Goal: Task Accomplishment & Management: Manage account settings

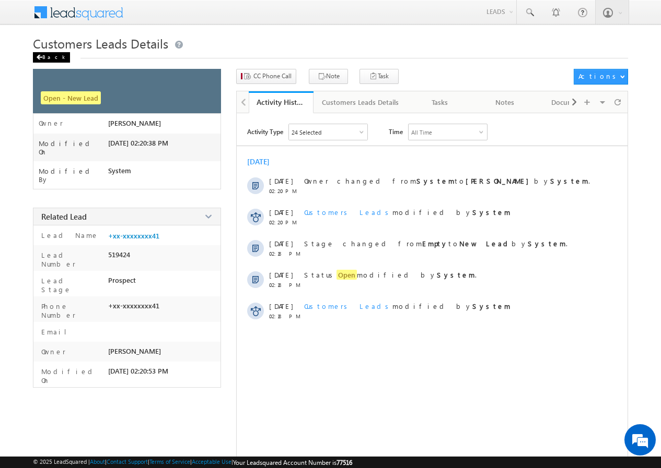
click at [53, 55] on div "Back" at bounding box center [51, 57] width 37 height 10
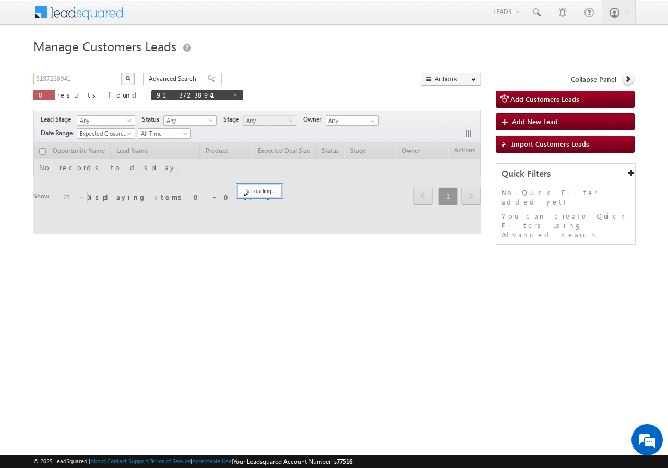
click at [94, 81] on input "9137238941" at bounding box center [77, 79] width 89 height 13
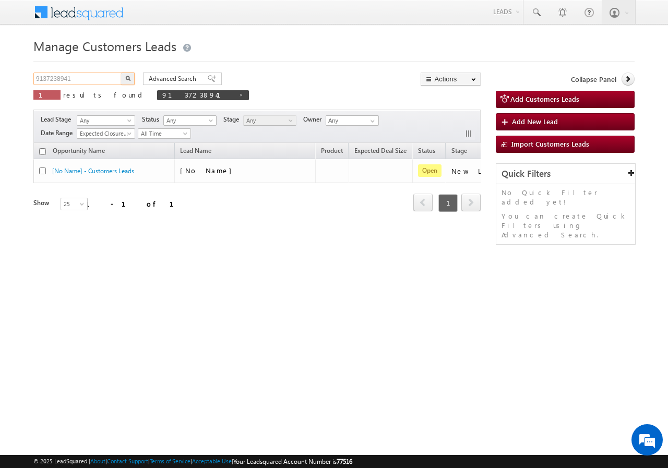
paste input "8826615868"
type input "8826615868"
click at [126, 76] on img "button" at bounding box center [127, 78] width 5 height 5
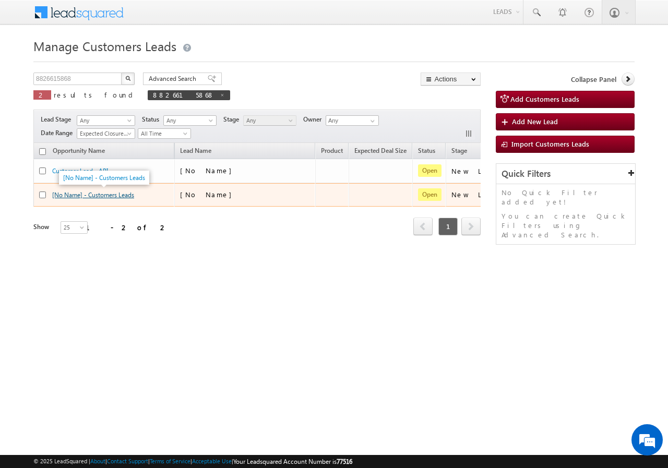
click at [106, 196] on link "[No Name] - Customers Leads" at bounding box center [93, 195] width 82 height 8
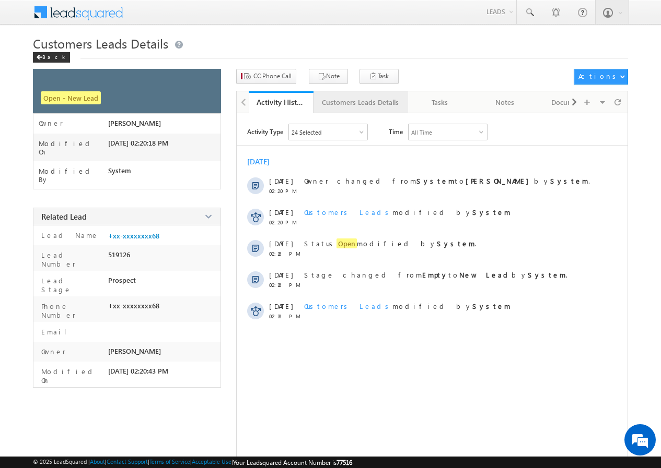
click at [337, 105] on div "Customers Leads Details" at bounding box center [360, 102] width 77 height 13
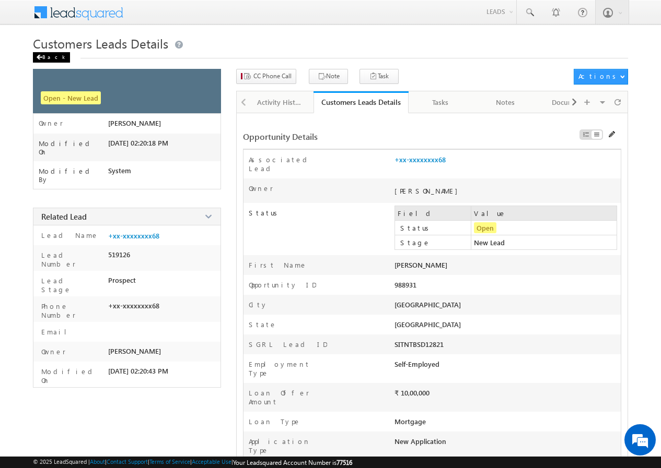
click at [53, 55] on div "Back" at bounding box center [51, 57] width 37 height 10
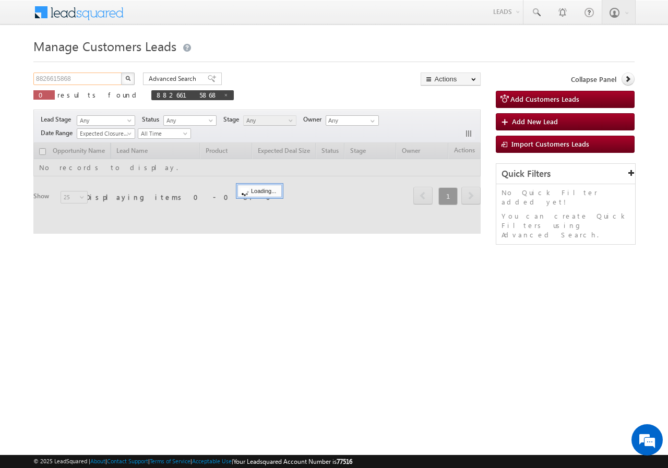
click at [96, 83] on input "8826615868" at bounding box center [77, 79] width 89 height 13
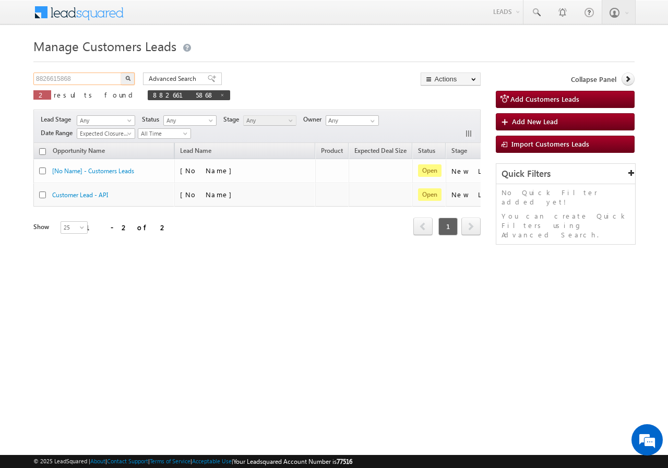
paste input "7565884253"
type input "7565884253"
click at [125, 76] on button "button" at bounding box center [128, 79] width 14 height 13
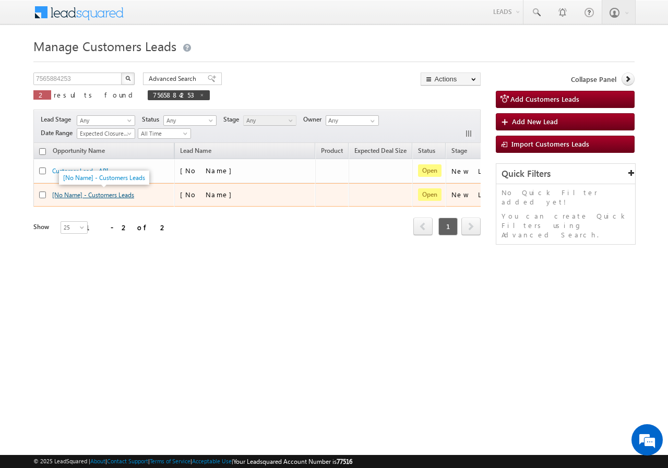
click at [120, 195] on link "[No Name] - Customers Leads" at bounding box center [93, 195] width 82 height 8
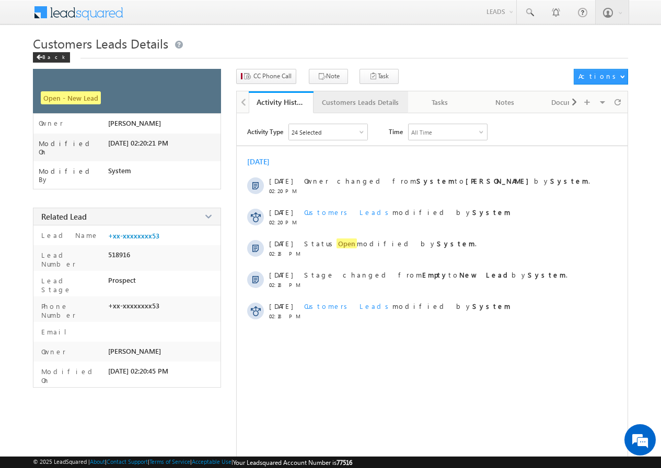
click at [367, 103] on div "Customers Leads Details" at bounding box center [360, 102] width 77 height 13
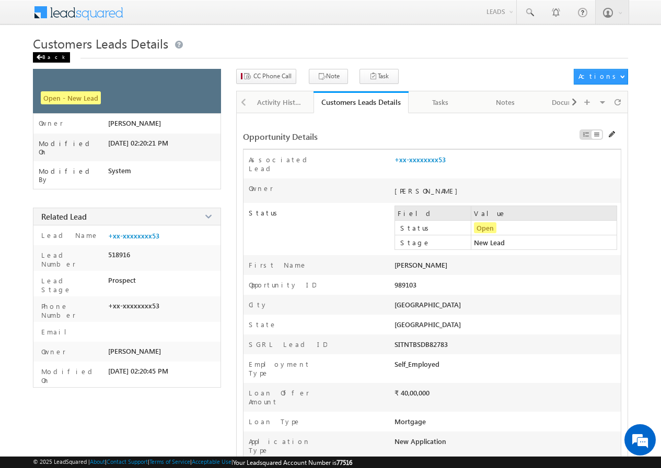
click at [39, 54] on div "Back" at bounding box center [51, 57] width 37 height 10
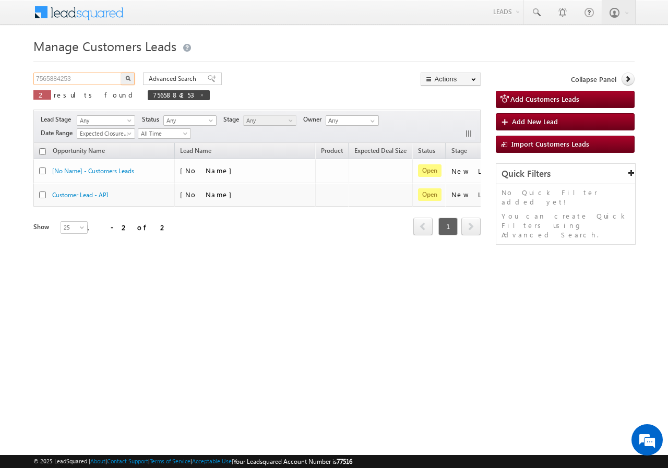
click at [71, 80] on input "7565884253" at bounding box center [77, 79] width 89 height 13
click at [122, 78] on button "button" at bounding box center [128, 79] width 14 height 13
click at [78, 76] on input "7565884253" at bounding box center [77, 79] width 89 height 13
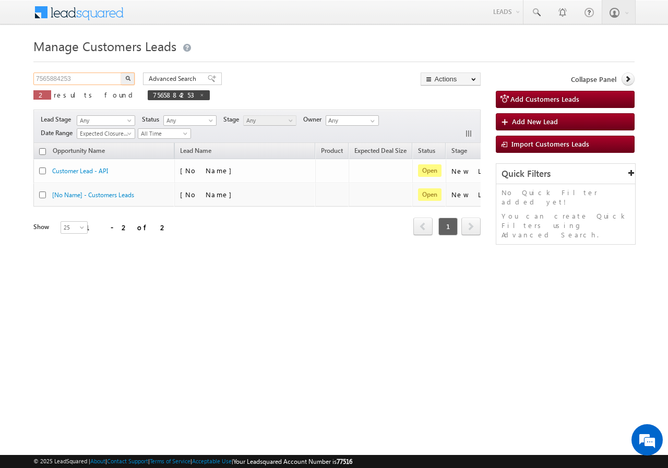
paste input "8106234080"
type input "8106234080"
click at [123, 78] on button "button" at bounding box center [128, 79] width 14 height 13
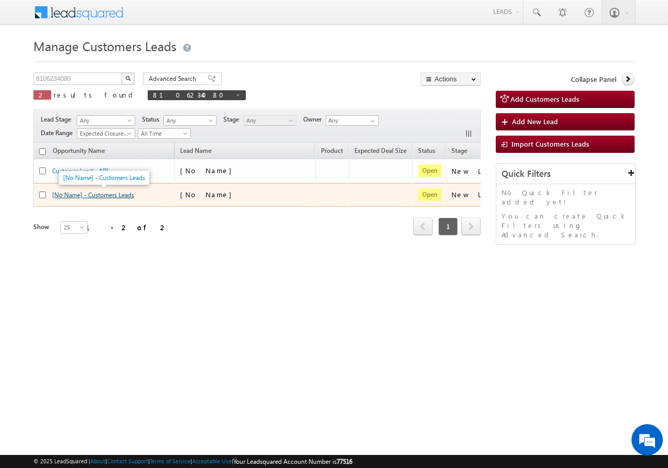
click at [97, 193] on link "[No Name] - Customers Leads" at bounding box center [93, 195] width 82 height 8
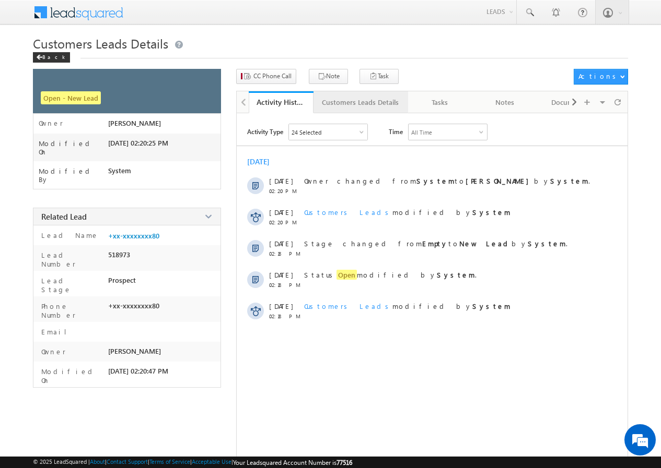
click at [326, 104] on div "Customers Leads Details" at bounding box center [360, 102] width 77 height 13
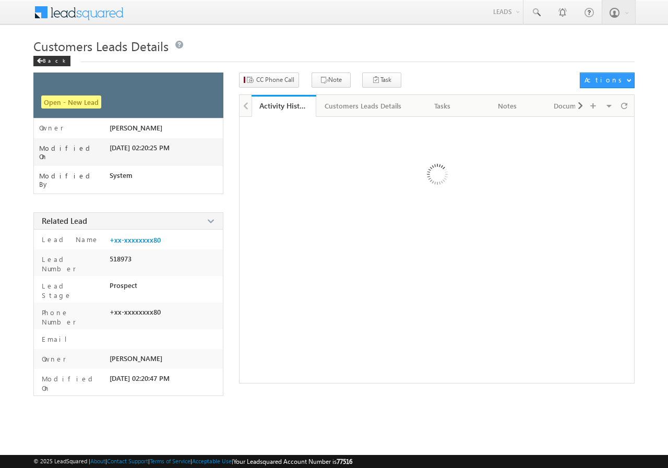
click at [49, 60] on div "Back" at bounding box center [51, 61] width 37 height 10
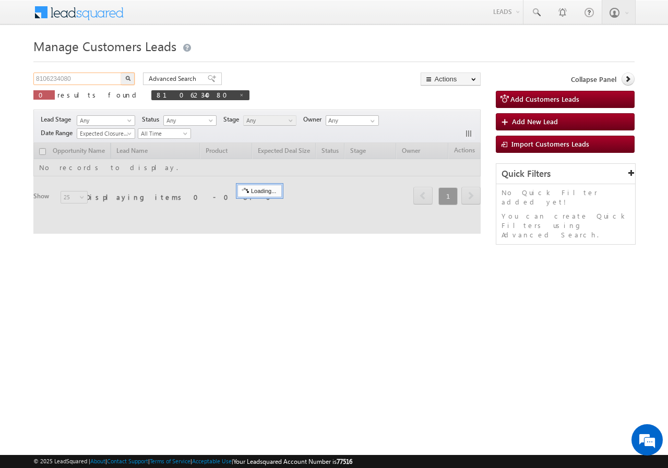
click at [83, 73] on input "8106234080" at bounding box center [77, 79] width 89 height 13
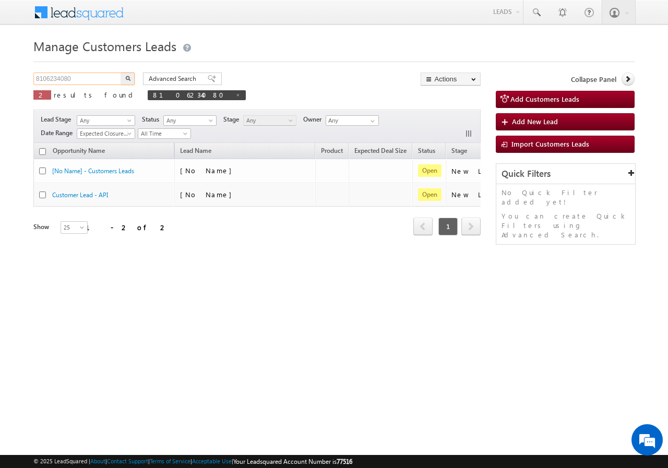
click at [83, 73] on input "8106234080" at bounding box center [77, 79] width 89 height 13
paste input "888289617"
click at [130, 78] on img "button" at bounding box center [127, 78] width 5 height 5
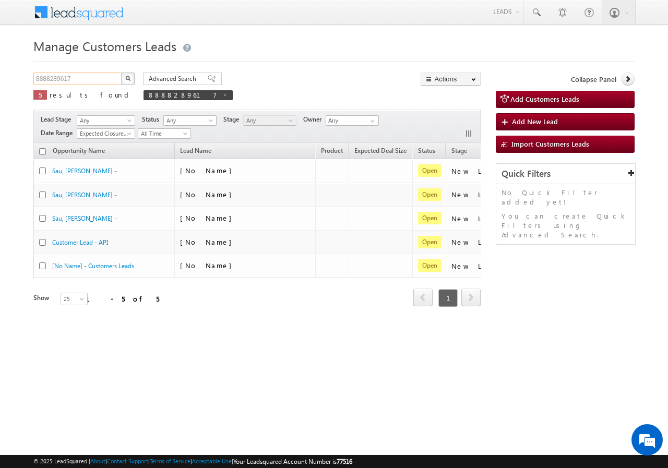
click at [96, 80] on input "8888289617" at bounding box center [77, 79] width 89 height 13
paste input "927661019"
click at [123, 76] on button "button" at bounding box center [128, 79] width 14 height 13
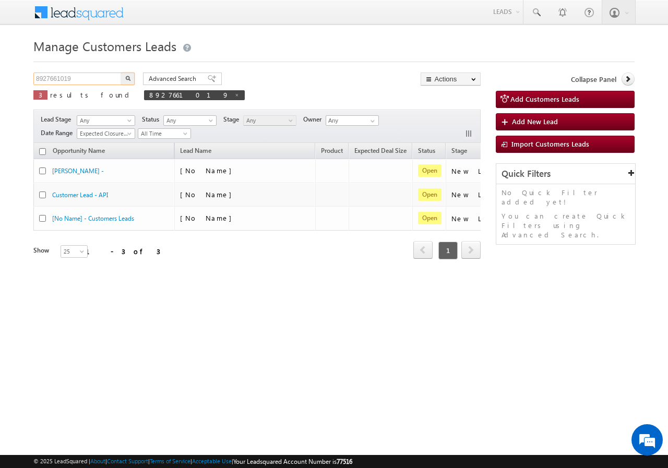
click at [75, 83] on input "8927661019" at bounding box center [77, 79] width 89 height 13
paste input "9897984522"
type input "9897984522"
click at [130, 75] on button "button" at bounding box center [128, 79] width 14 height 13
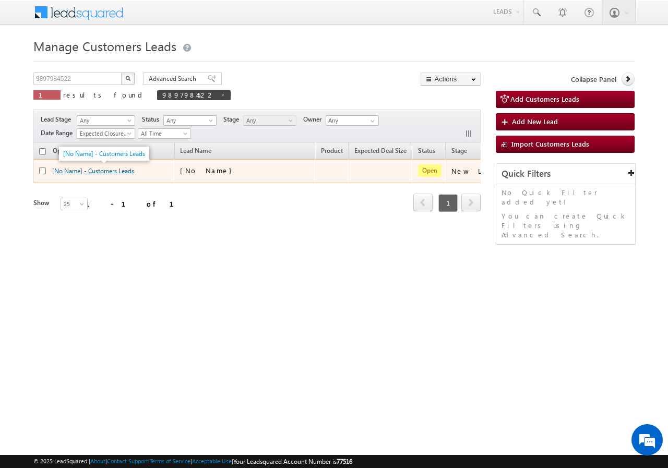
click at [106, 171] on link "[No Name] - Customers Leads" at bounding box center [93, 171] width 82 height 8
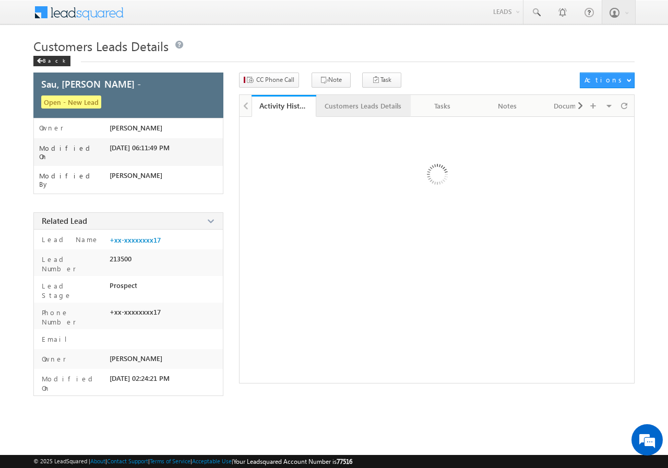
click at [344, 105] on div "Customers Leads Details" at bounding box center [363, 106] width 77 height 13
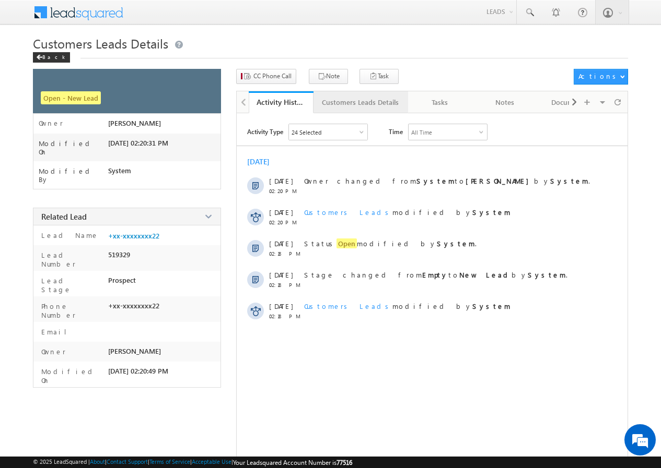
click at [337, 104] on div "Customers Leads Details" at bounding box center [360, 102] width 77 height 13
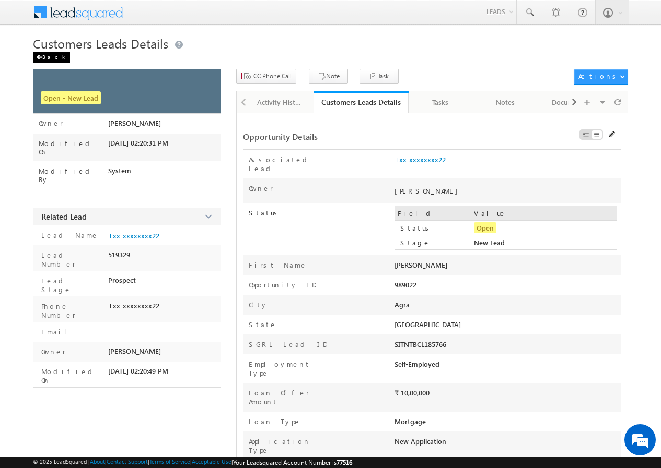
click at [47, 58] on div "Back" at bounding box center [51, 57] width 37 height 10
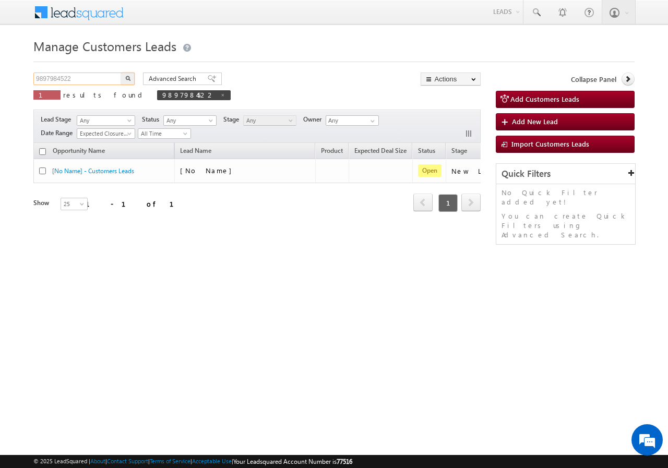
click at [91, 76] on input "9897984522" at bounding box center [77, 79] width 89 height 13
paste input "1680669"
type input "9891680669"
click at [125, 77] on img "button" at bounding box center [127, 78] width 5 height 5
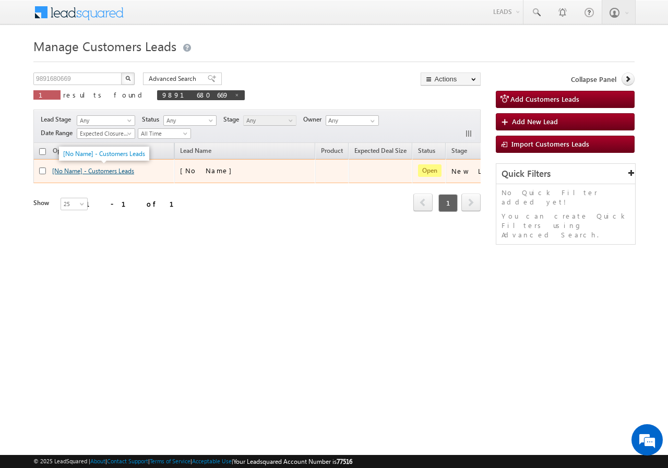
click at [99, 170] on link "[No Name] - Customers Leads" at bounding box center [93, 171] width 82 height 8
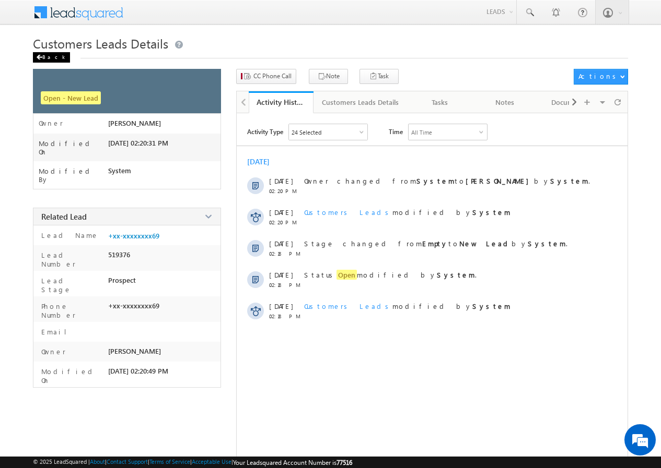
click at [54, 56] on div "Back" at bounding box center [51, 57] width 37 height 10
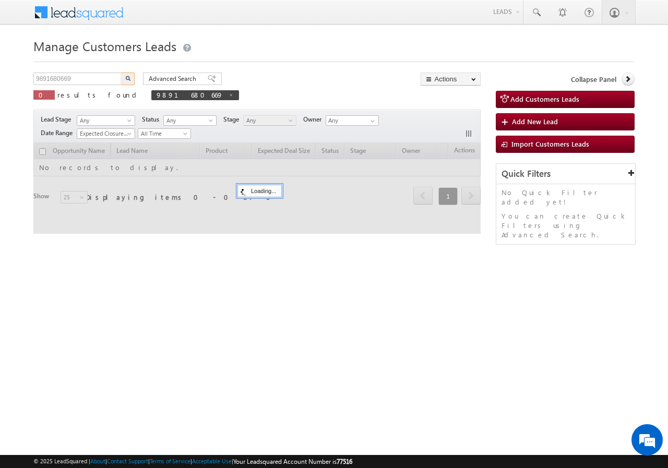
click at [97, 73] on input "9891680669" at bounding box center [77, 79] width 89 height 13
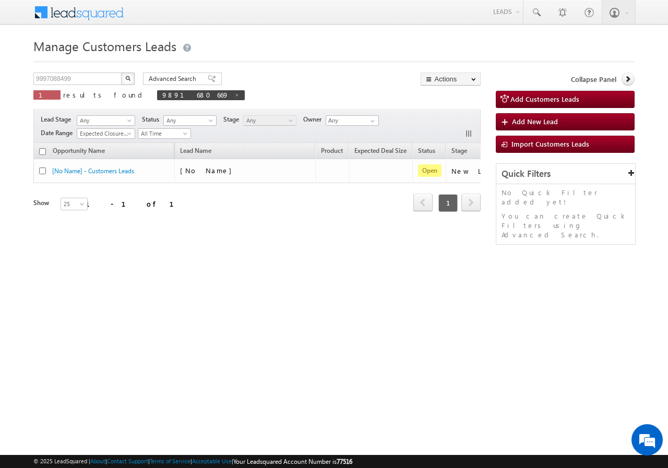
click at [132, 78] on button "button" at bounding box center [128, 79] width 14 height 13
click at [82, 81] on input "9997088499" at bounding box center [77, 79] width 89 height 13
paste input "87808"
type input "987808"
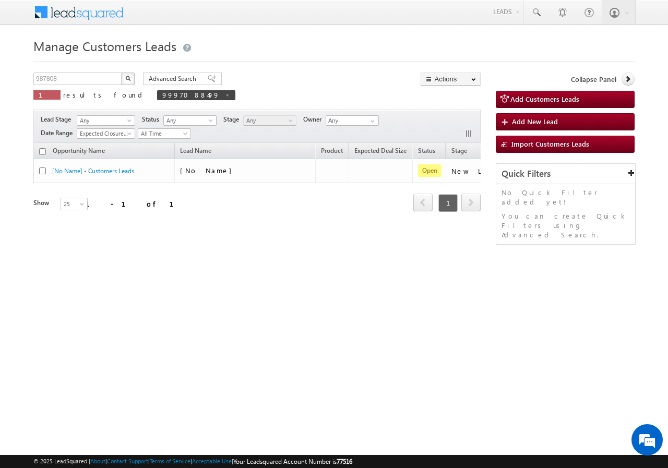
click at [125, 78] on img "button" at bounding box center [127, 78] width 5 height 5
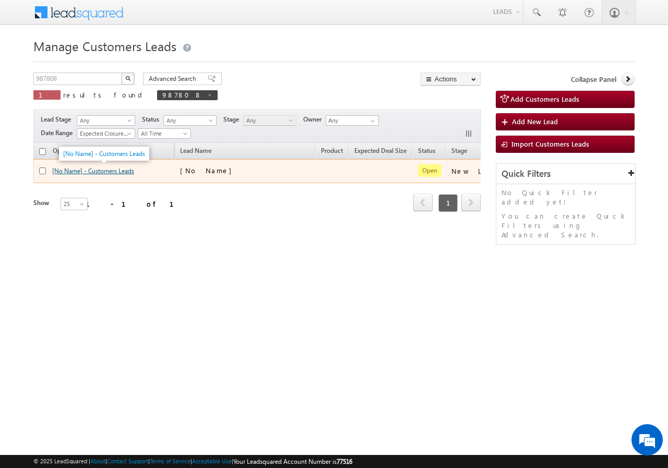
click at [102, 171] on link "[No Name] - Customers Leads" at bounding box center [93, 171] width 82 height 8
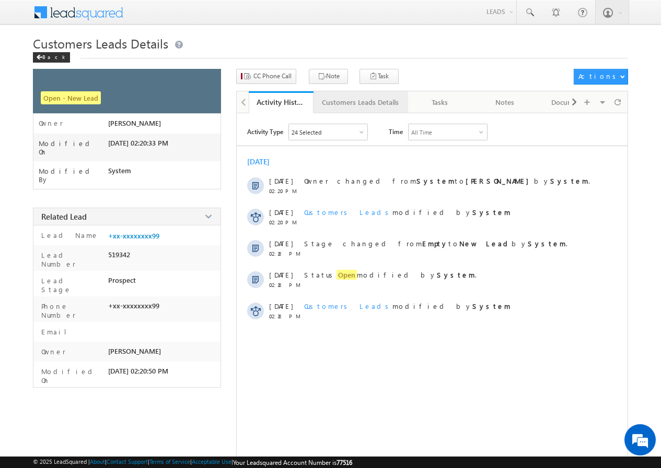
click at [340, 105] on div "Customers Leads Details" at bounding box center [360, 102] width 77 height 13
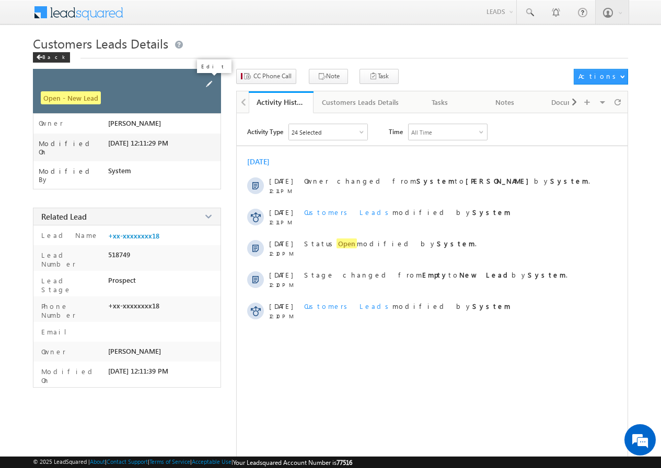
click at [210, 81] on span at bounding box center [208, 83] width 11 height 11
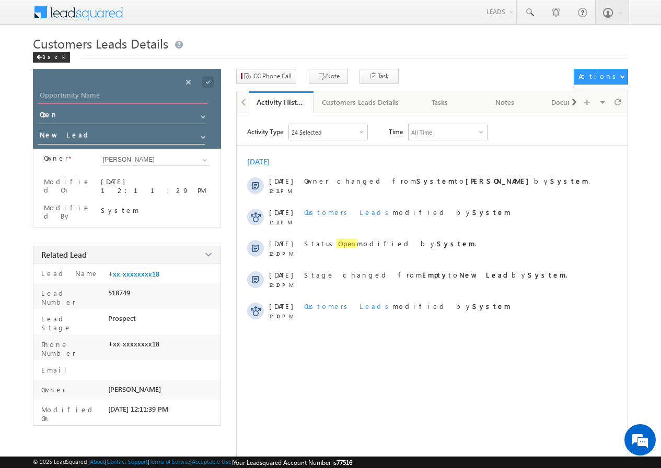
click at [105, 91] on input "Opportunity Name" at bounding box center [123, 96] width 170 height 15
paste input "[PERSON_NAME]"
type input "[PERSON_NAME]"
click at [208, 75] on div "Save" at bounding box center [216, 71] width 33 height 14
click at [208, 84] on span at bounding box center [207, 81] width 11 height 11
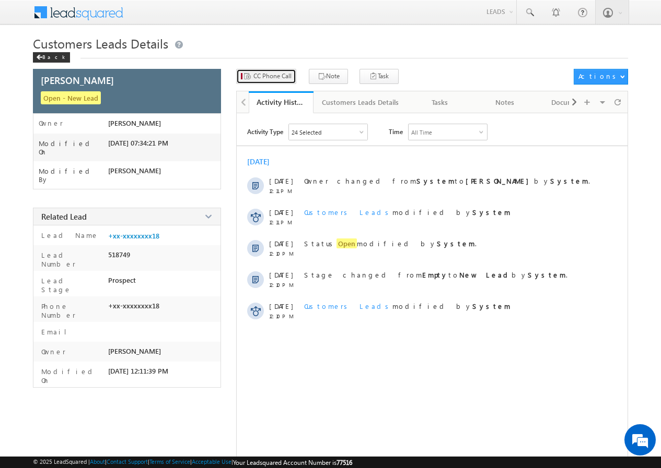
click at [263, 73] on span "CC Phone Call" at bounding box center [272, 76] width 38 height 9
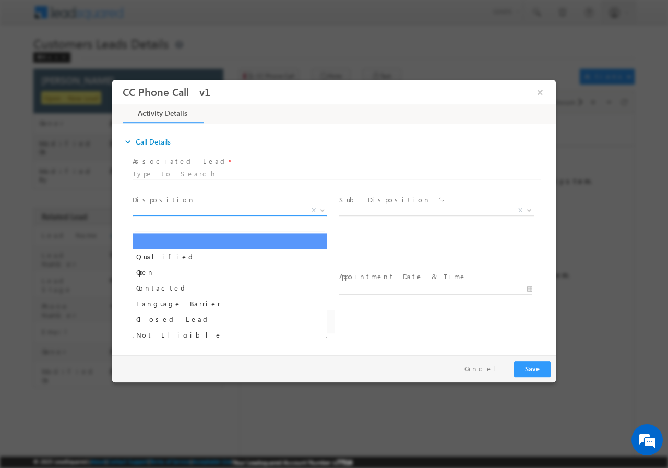
click at [174, 210] on span "X" at bounding box center [230, 210] width 195 height 10
select select "krushna.ingle@sgrlimited.in"
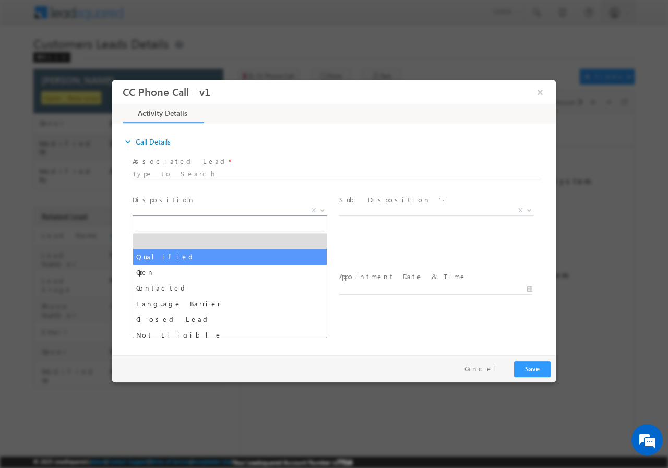
select select "Qualified"
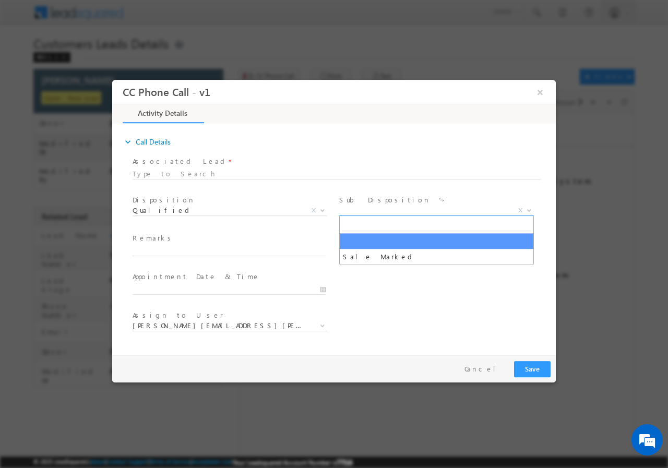
click at [357, 213] on span "X" at bounding box center [436, 210] width 195 height 10
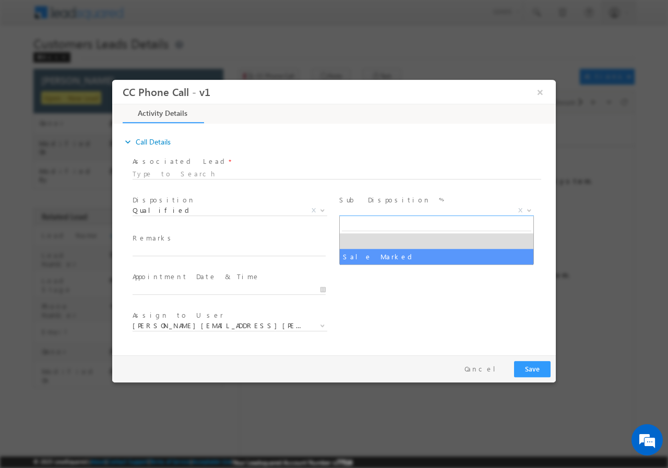
select select "Sale Marked"
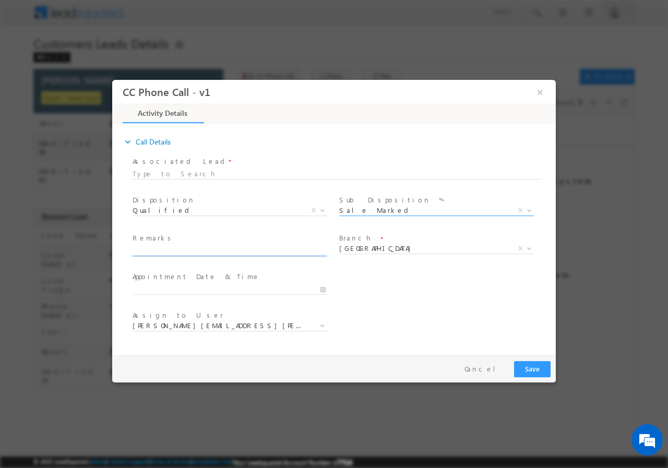
click at [174, 249] on input "text" at bounding box center [229, 250] width 193 height 10
paste input "987808//VB_Know_More//KHAN WASEEM//7385451418// FLAT PURCHASE// LOAN REQ-20L//S…"
type input "987808//VB_Know_More//KHAN WASEEM//7385451418// FLAT PURCHASE// LOAN REQ-20L//S…"
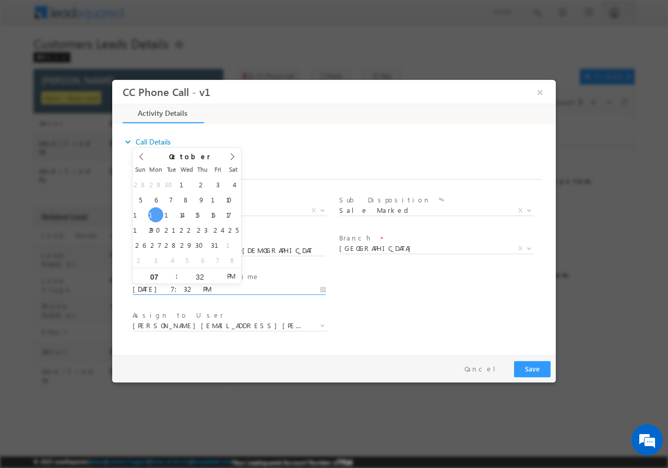
click at [320, 289] on input "10/13/2025 7:32 PM" at bounding box center [229, 289] width 193 height 10
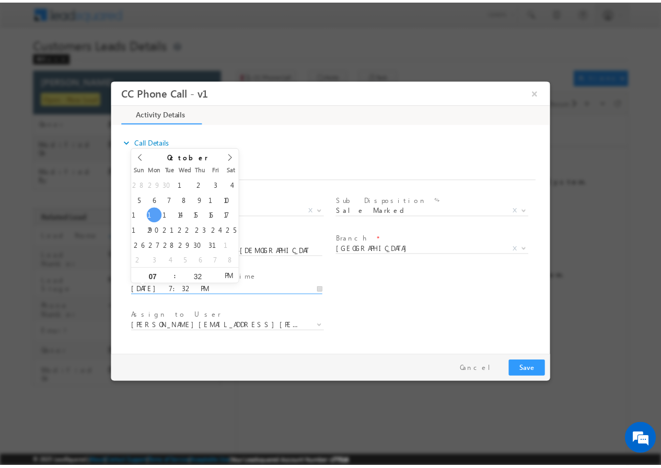
scroll to position [0, 0]
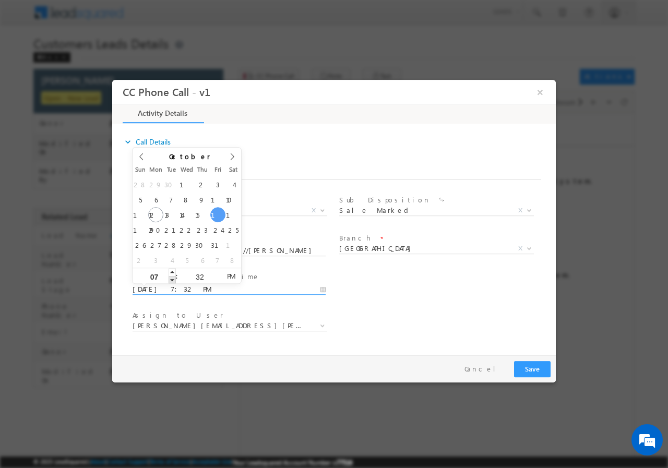
type input "10/17/2025 6:32 PM"
type input "06"
click at [174, 281] on span at bounding box center [172, 280] width 7 height 8
type input "10/17/2025 5:32 PM"
type input "05"
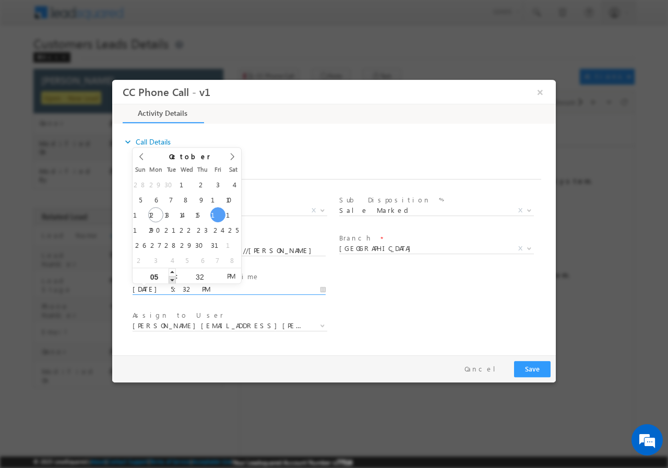
click at [174, 281] on span at bounding box center [172, 280] width 7 height 8
type input "10/17/2025 4:32 PM"
type input "04"
click at [174, 281] on span at bounding box center [172, 280] width 7 height 8
click at [192, 275] on input "32" at bounding box center [199, 276] width 43 height 7
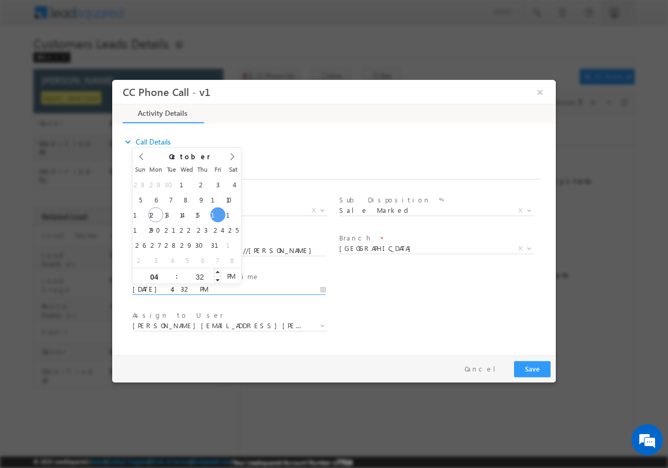
click at [192, 275] on input "32" at bounding box center [199, 276] width 43 height 7
type input "00"
type input "10/17/2025 4:00 PM"
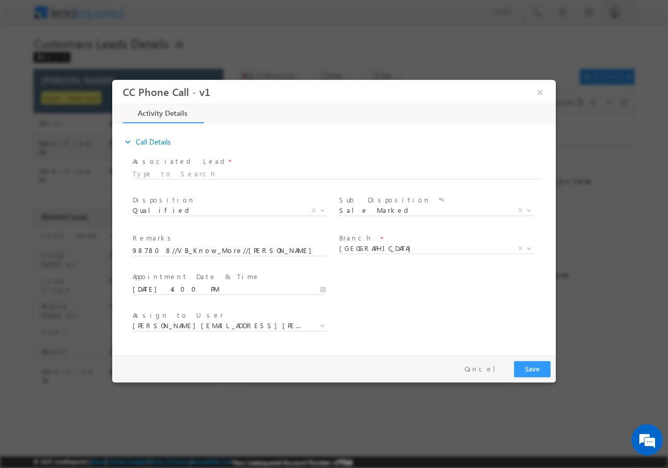
click at [431, 309] on div "Assign to User * krushna.ingle@sgrlimited.in mahendra.more@sgrlimited.in sharad…" at bounding box center [344, 327] width 426 height 39
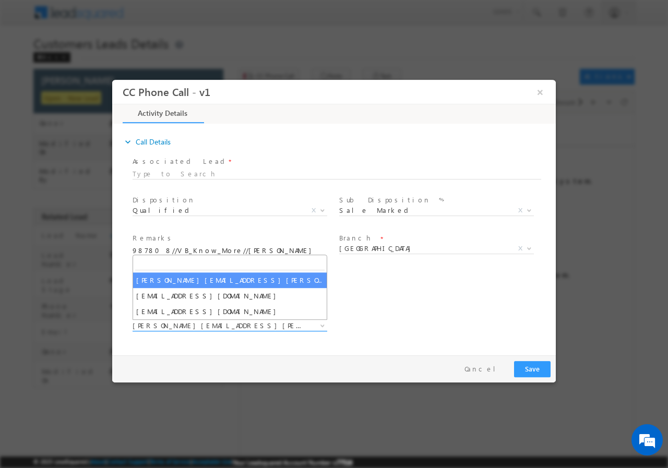
click at [231, 330] on span "krushna.ingle@sgrlimited.in" at bounding box center [218, 325] width 170 height 9
type input "krushna.ingale@sgrlimited.in"
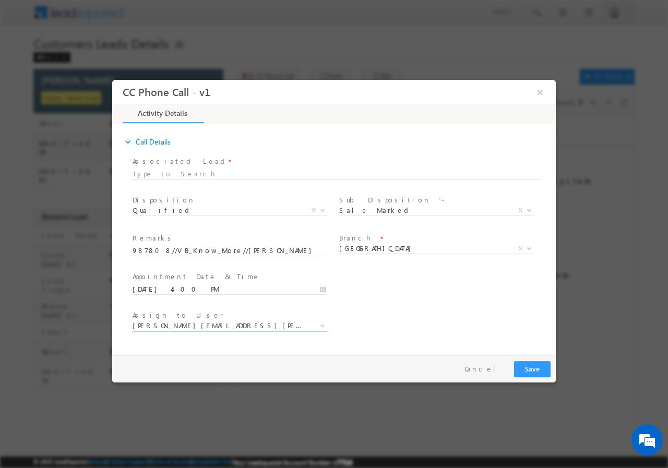
click at [201, 326] on span "krushna.ingle@sgrlimited.in" at bounding box center [218, 325] width 170 height 9
click at [404, 296] on div "User Branch * Appointment Date & Time * 10/17/2025 4:00 PM" at bounding box center [344, 288] width 426 height 39
click at [526, 369] on button "Save" at bounding box center [532, 369] width 37 height 16
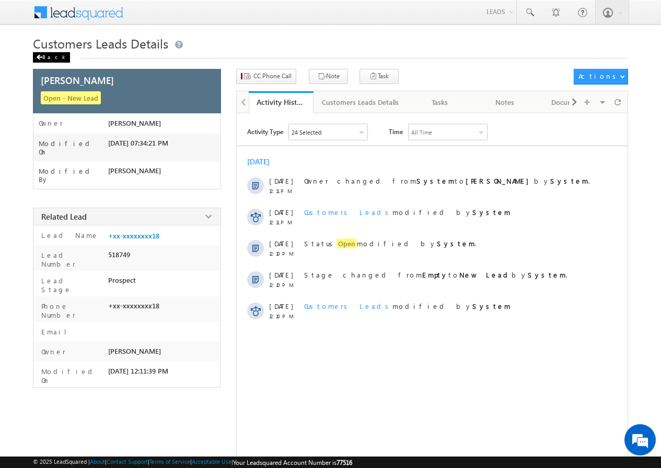
click at [50, 56] on div "Back" at bounding box center [51, 57] width 37 height 10
